Goal: Navigation & Orientation: Find specific page/section

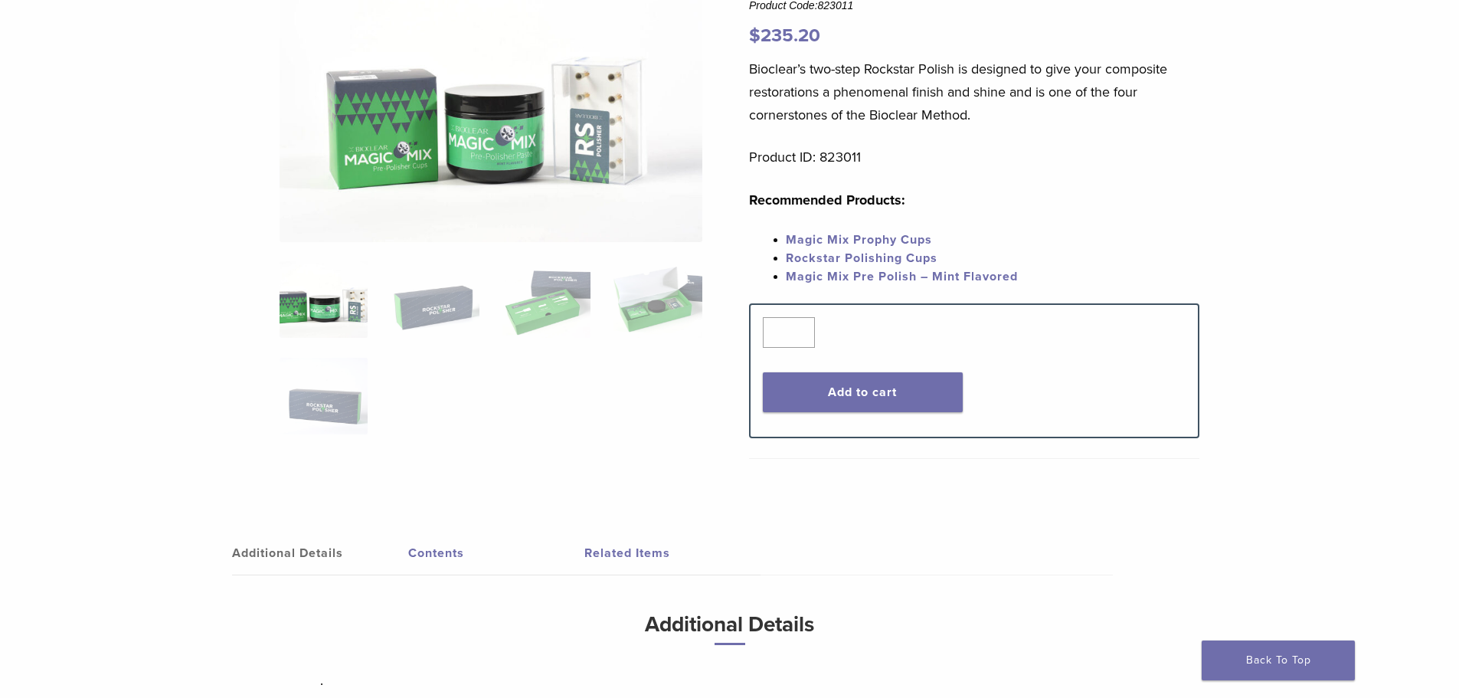
scroll to position [153, 0]
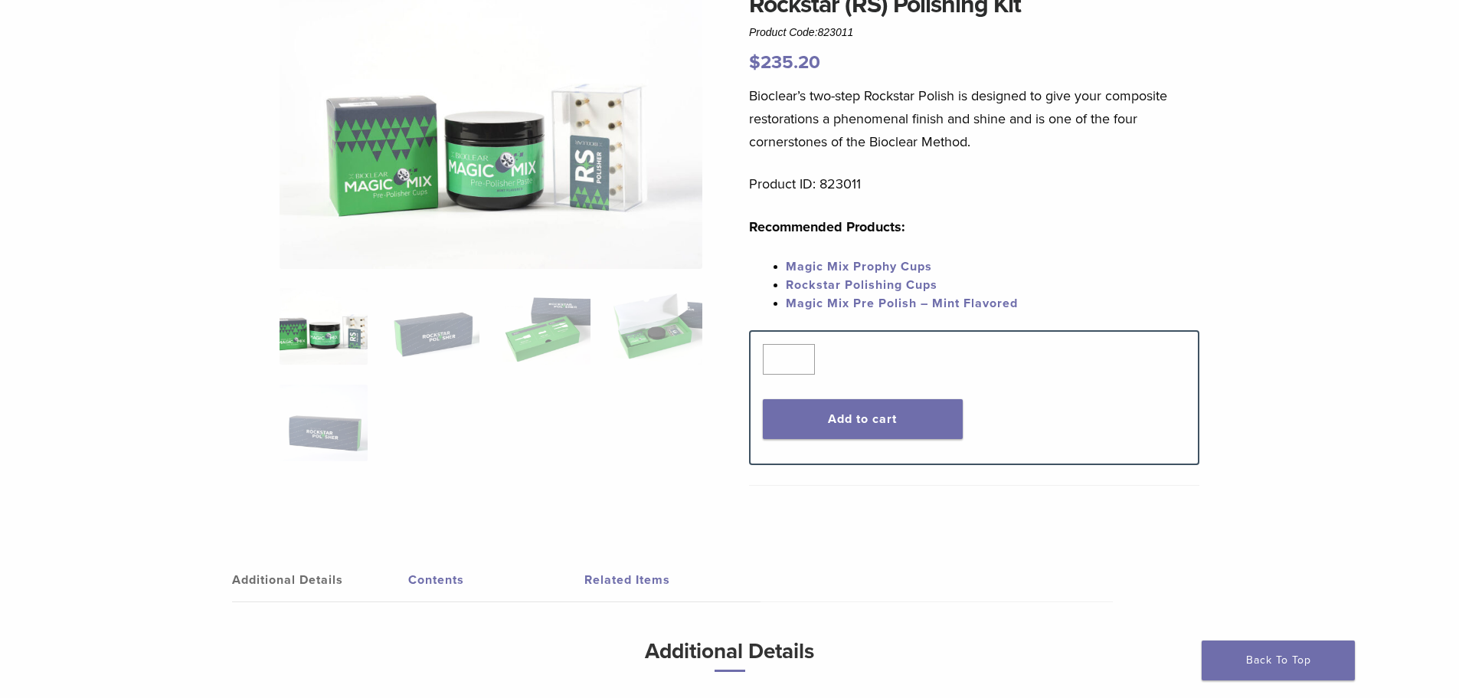
click at [972, 303] on link "Magic Mix Pre Polish – Mint Flavored" at bounding box center [902, 303] width 232 height 15
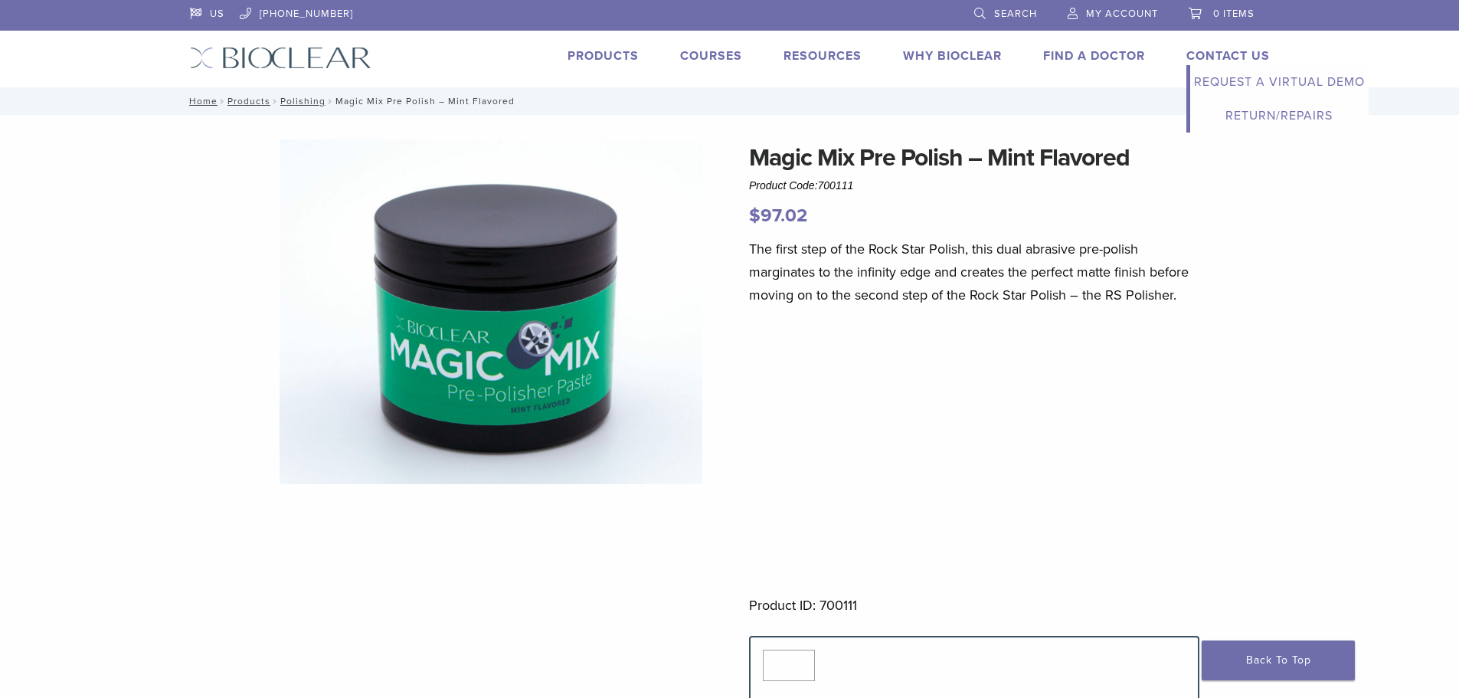
click at [1201, 54] on link "Contact Us" at bounding box center [1227, 55] width 83 height 15
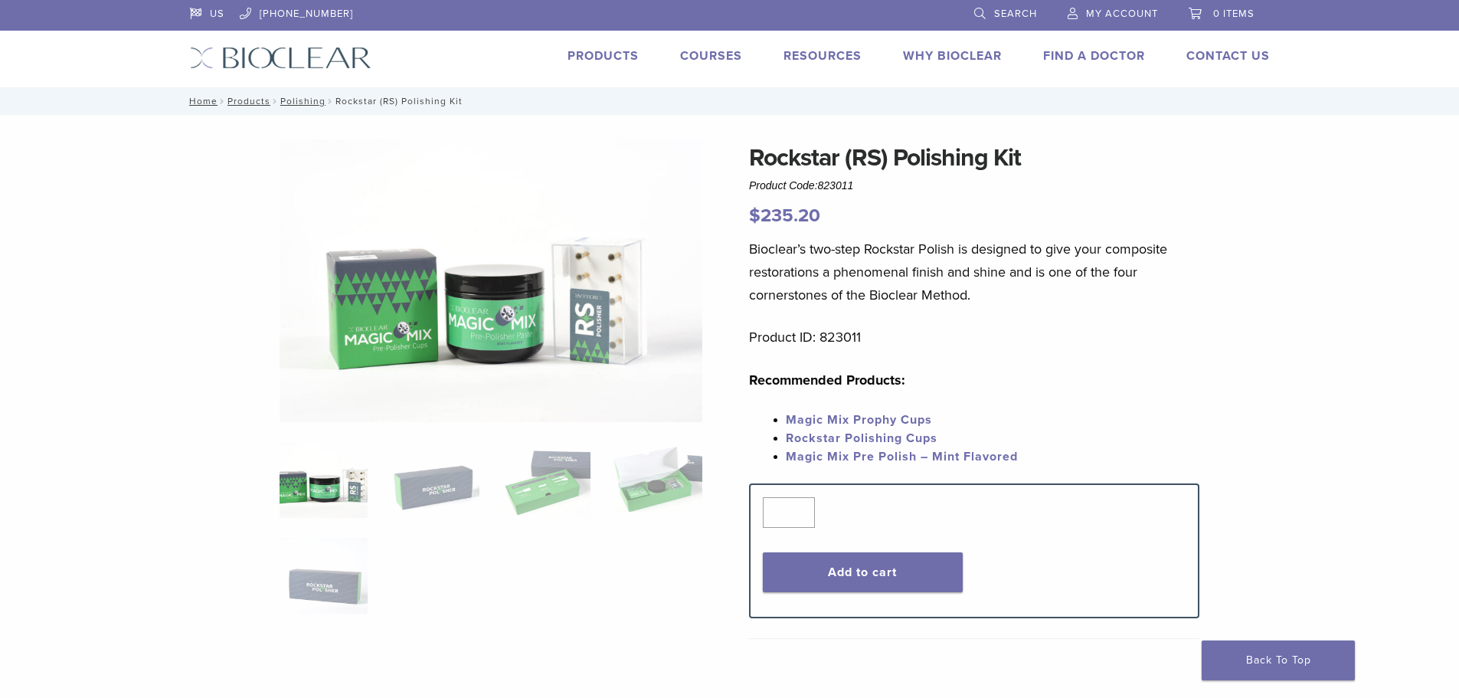
scroll to position [153, 0]
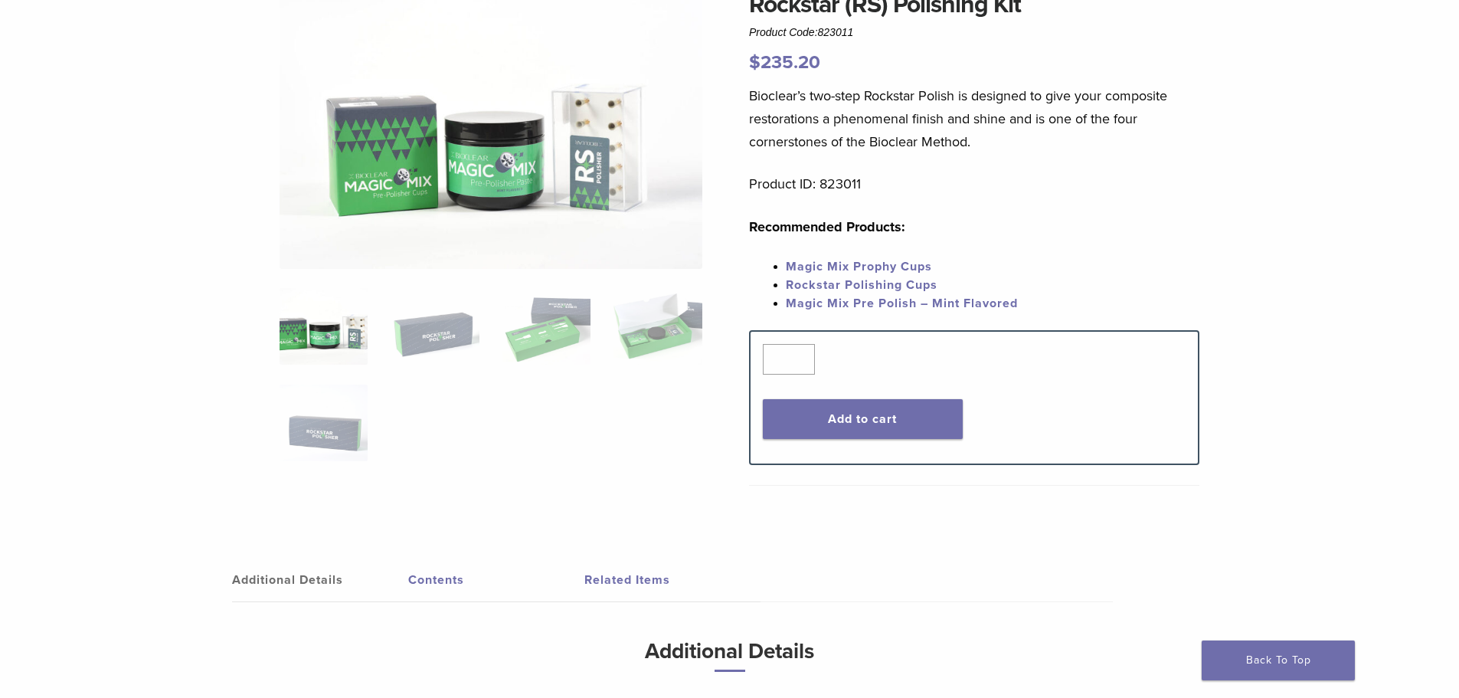
click at [888, 304] on link "Magic Mix Pre Polish – Mint Flavored" at bounding box center [902, 303] width 232 height 15
click at [911, 266] on link "Magic Mix Prophy Cups" at bounding box center [859, 266] width 146 height 15
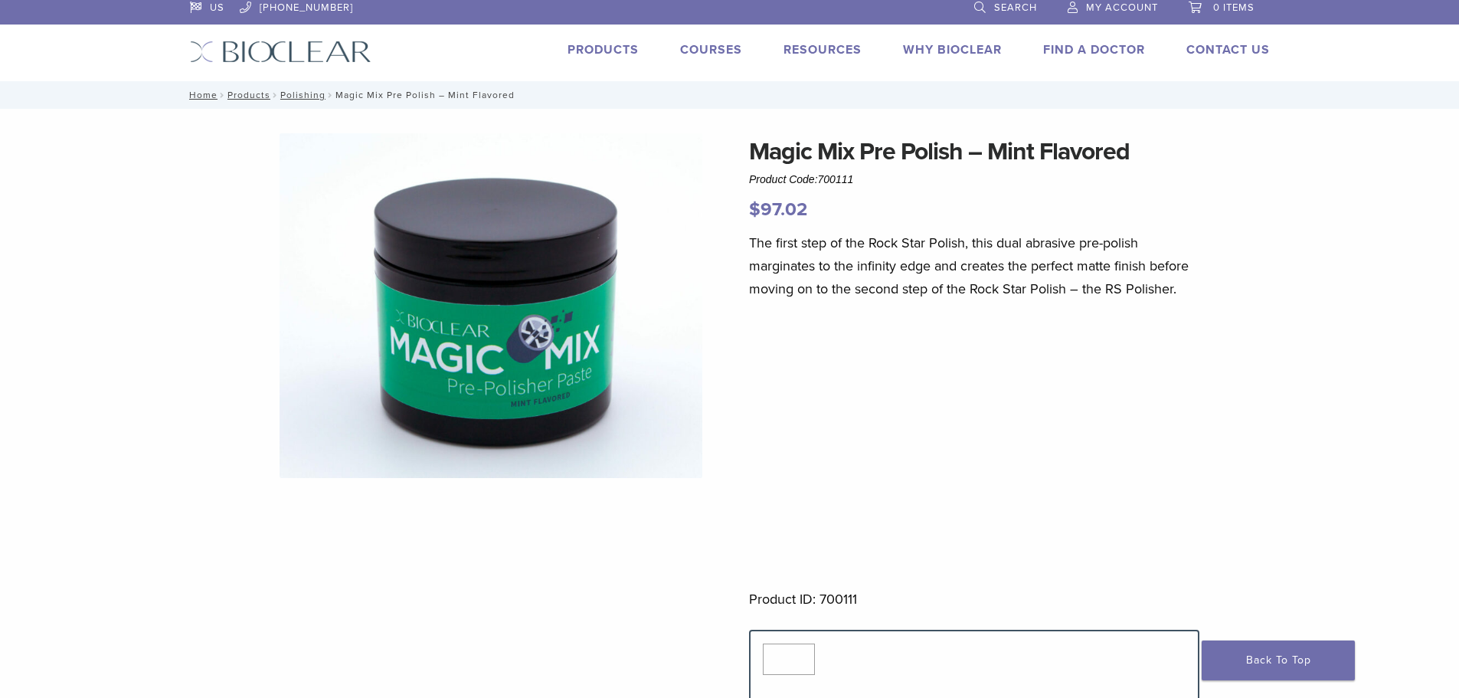
scroll to position [2, 0]
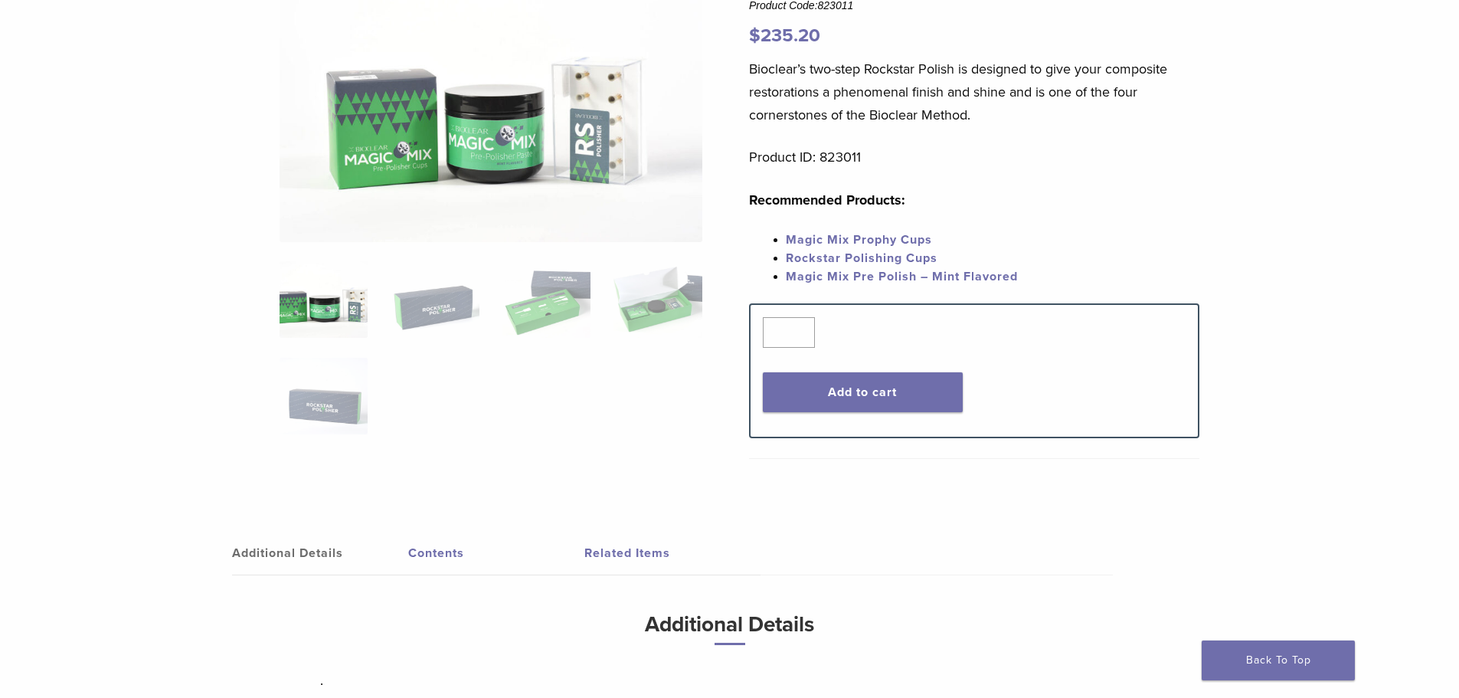
scroll to position [230, 0]
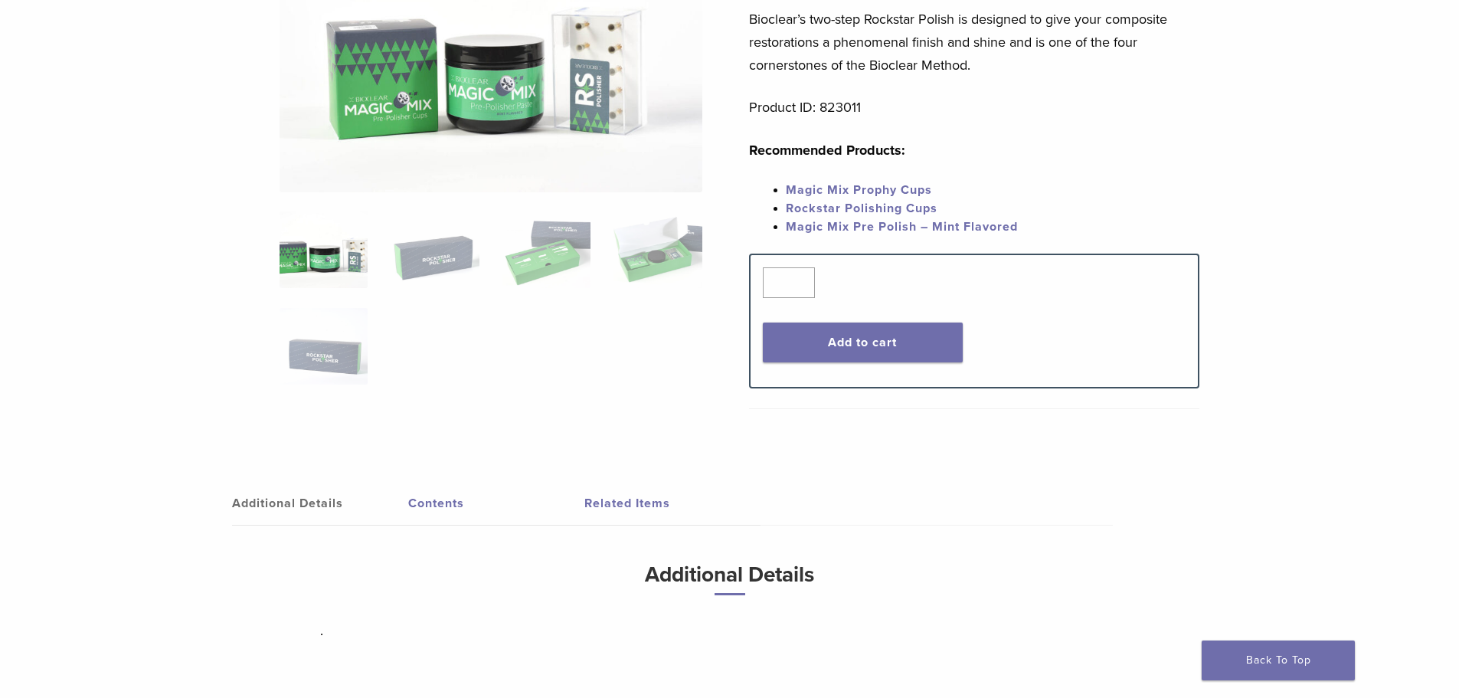
click at [910, 185] on link "Magic Mix Prophy Cups" at bounding box center [859, 189] width 146 height 15
